Goal: Transaction & Acquisition: Purchase product/service

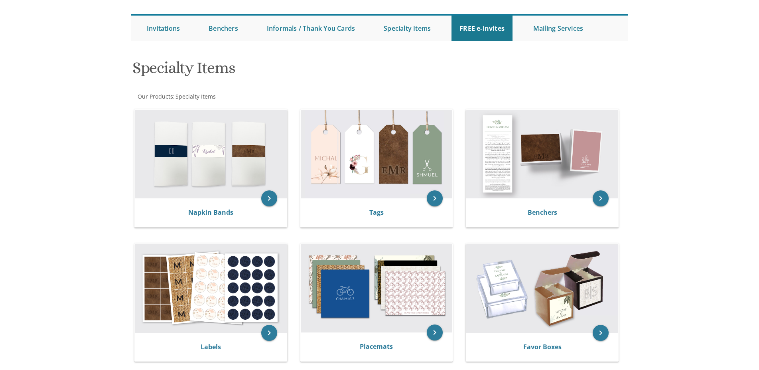
scroll to position [81, 0]
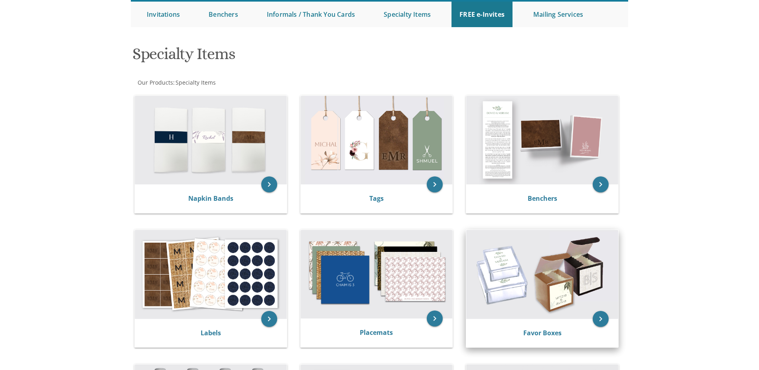
click at [511, 263] on img at bounding box center [542, 274] width 152 height 89
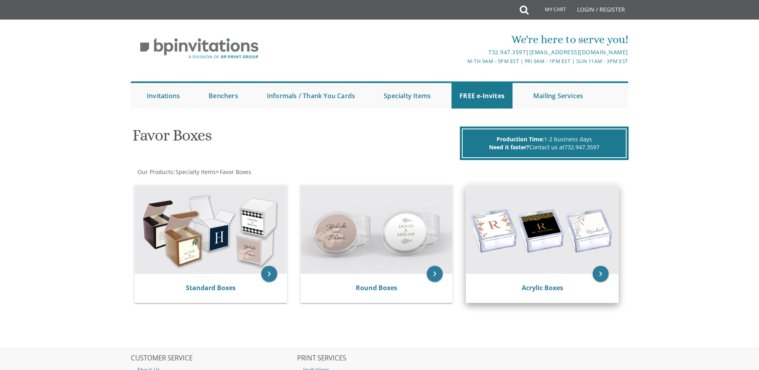
click at [542, 265] on img at bounding box center [542, 229] width 152 height 89
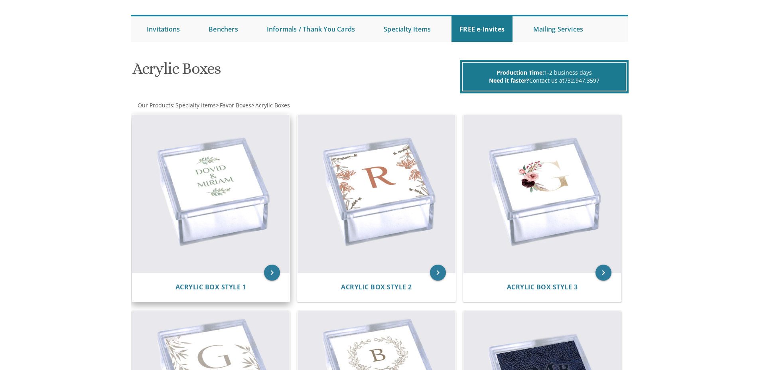
scroll to position [81, 0]
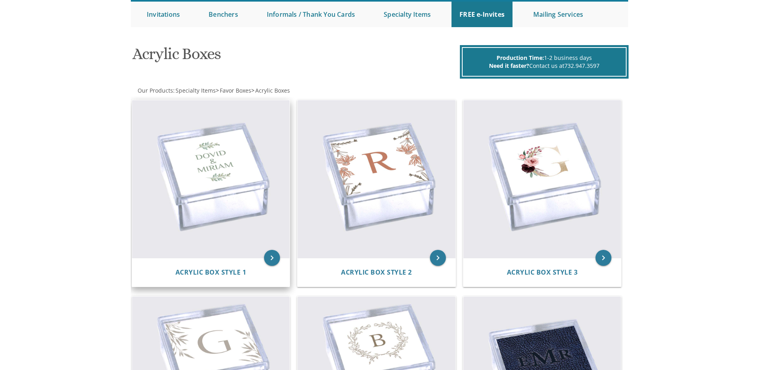
click at [229, 185] on img at bounding box center [211, 179] width 158 height 158
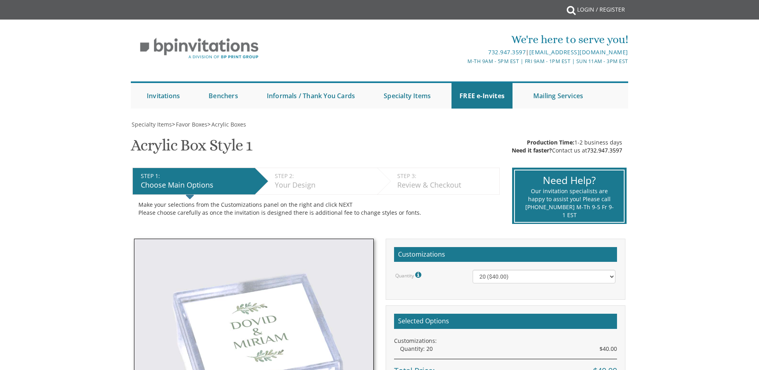
scroll to position [41, 0]
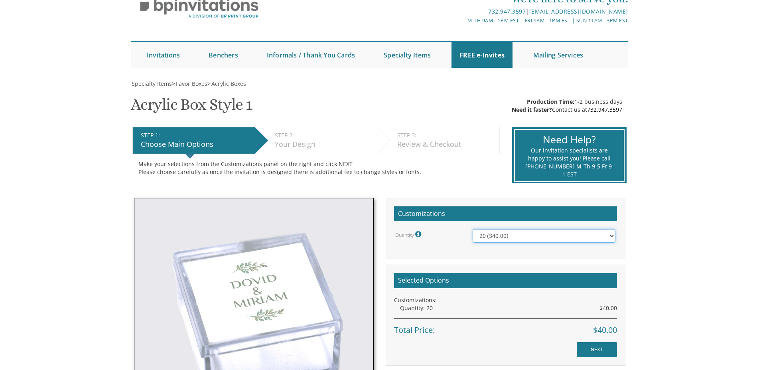
select select "40"
click option "40 ($58.00)" at bounding box center [0, 0] width 0 height 0
